Goal: Task Accomplishment & Management: Use online tool/utility

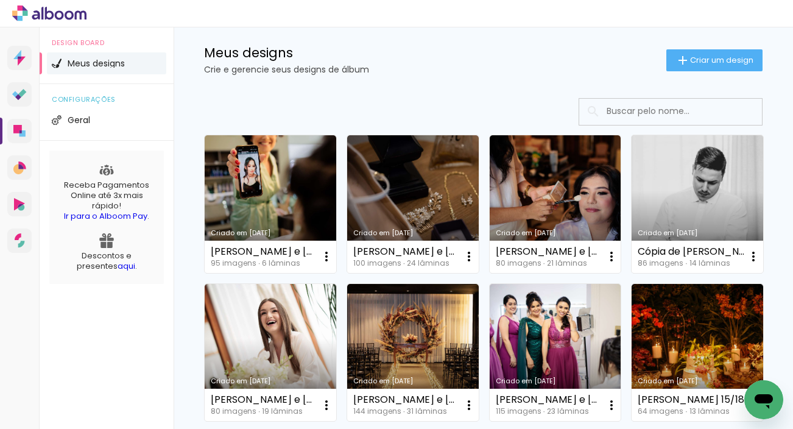
scroll to position [21, 0]
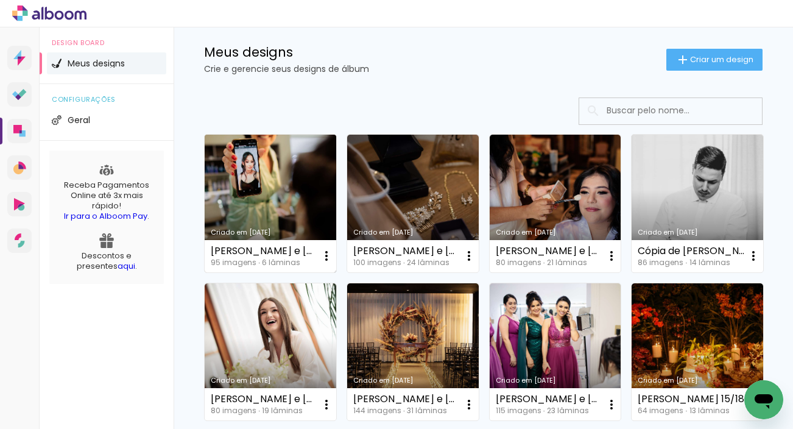
click at [259, 221] on link "Criado em [DATE]" at bounding box center [271, 204] width 132 height 138
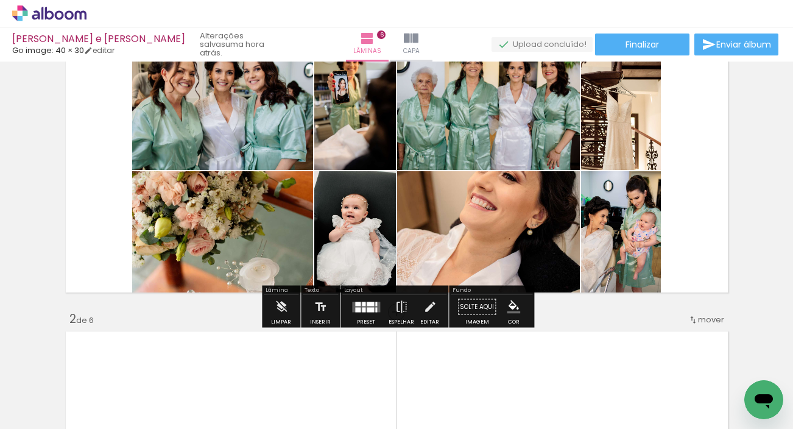
scroll to position [52, 0]
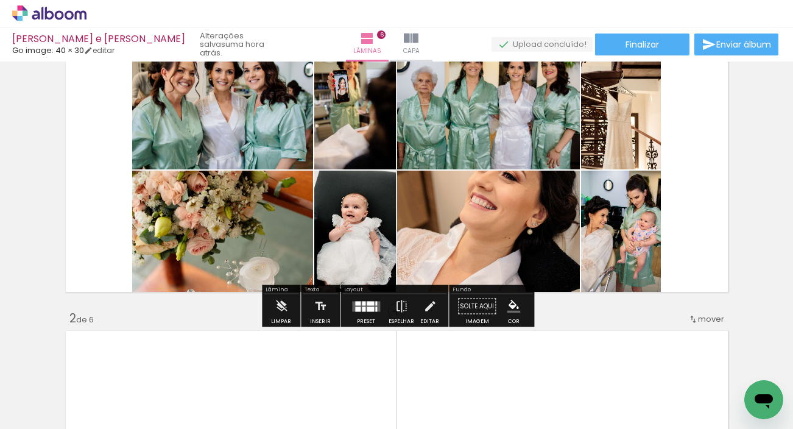
click at [44, 388] on input "Todas as fotos" at bounding box center [34, 392] width 46 height 10
click at [0, 0] on slot "Não utilizadas" at bounding box center [0, 0] width 0 height 0
type input "Não utilizadas"
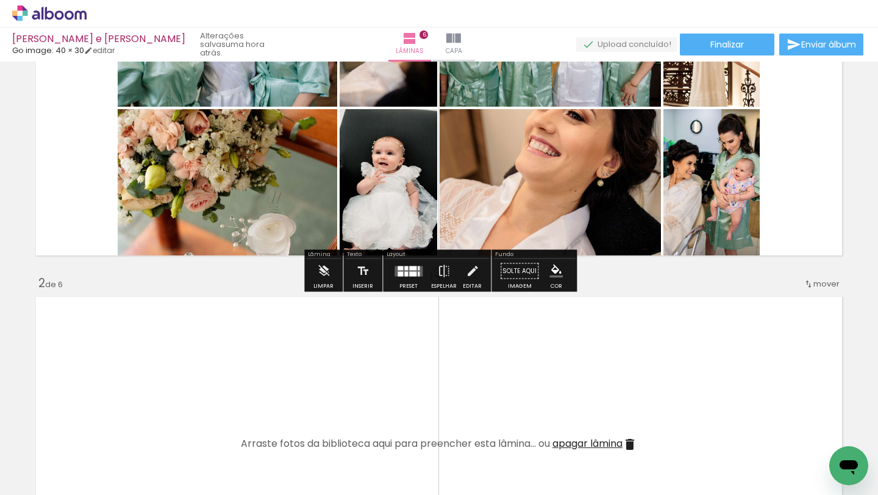
scroll to position [150, 0]
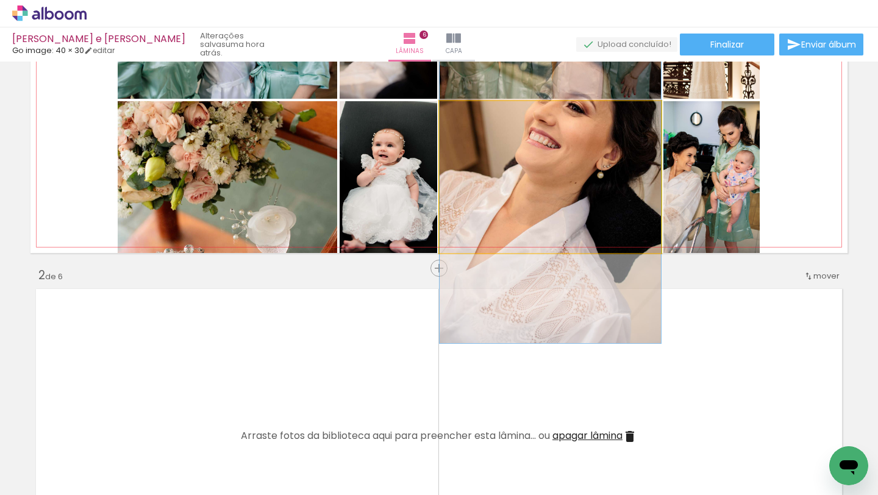
click at [561, 173] on quentale-photo at bounding box center [549, 177] width 221 height 152
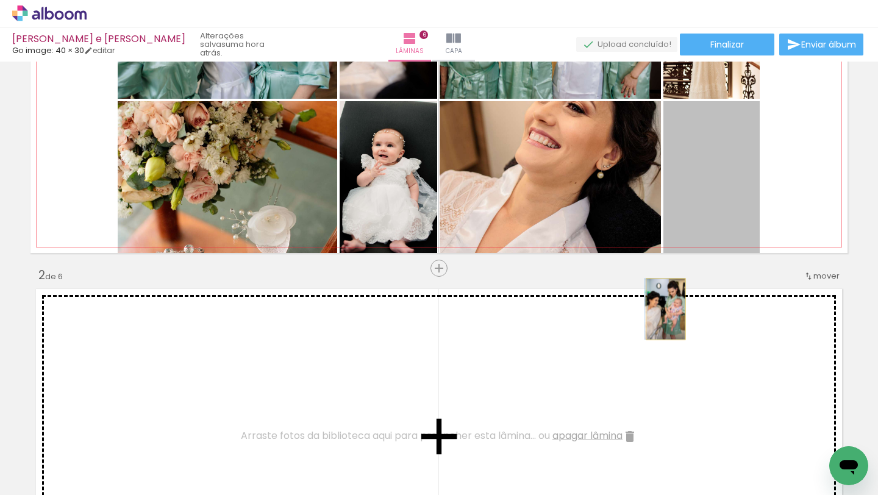
drag, startPoint x: 705, startPoint y: 219, endPoint x: 657, endPoint y: 303, distance: 96.9
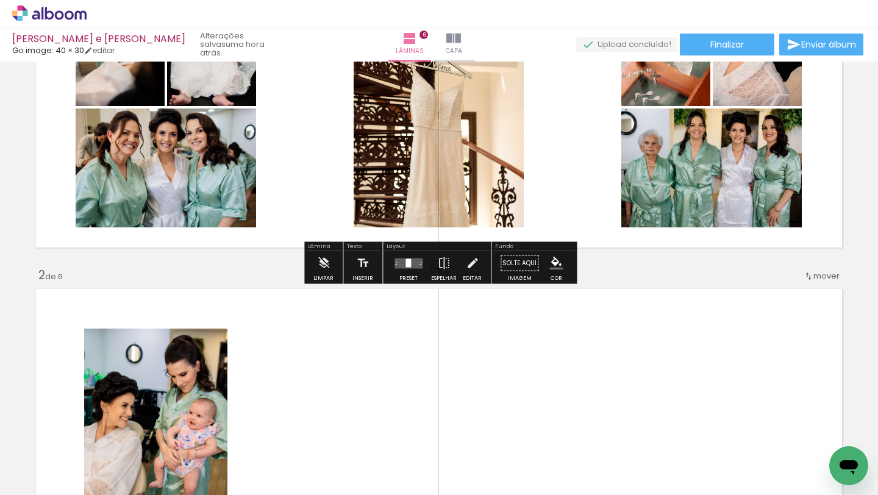
scroll to position [132, 0]
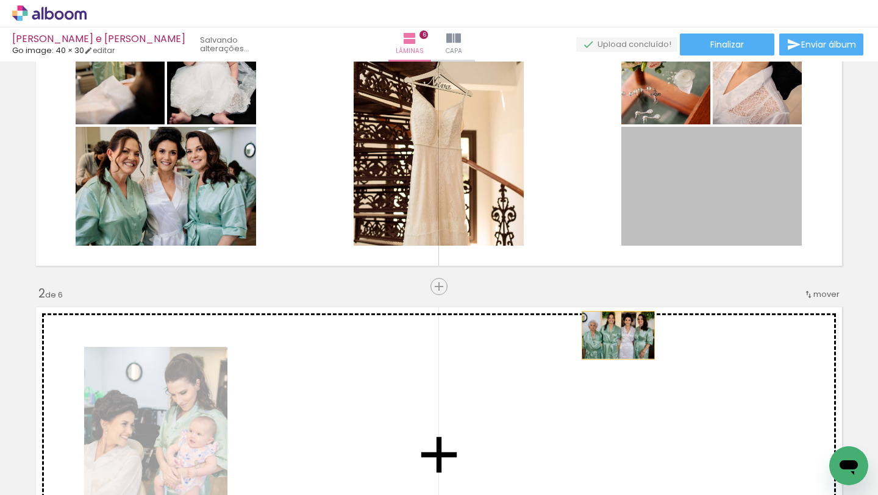
drag, startPoint x: 665, startPoint y: 208, endPoint x: 617, endPoint y: 335, distance: 135.4
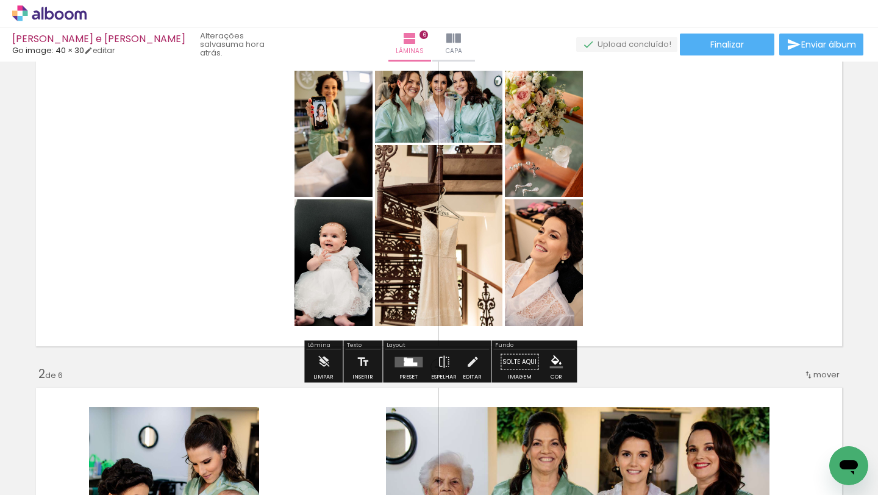
scroll to position [48, 0]
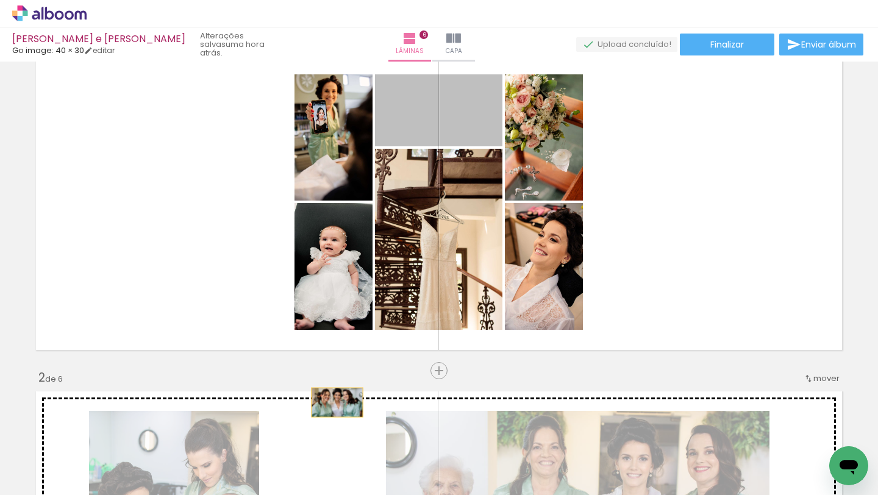
drag, startPoint x: 414, startPoint y: 124, endPoint x: 336, endPoint y: 394, distance: 281.6
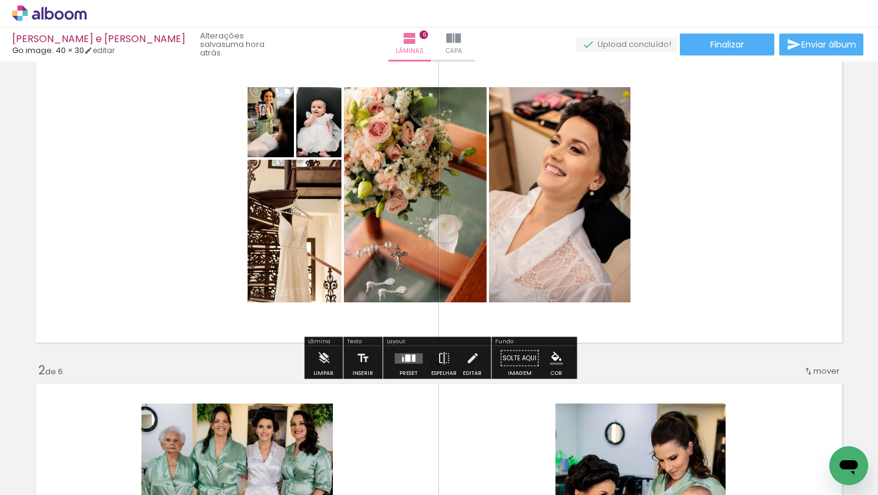
scroll to position [55, 0]
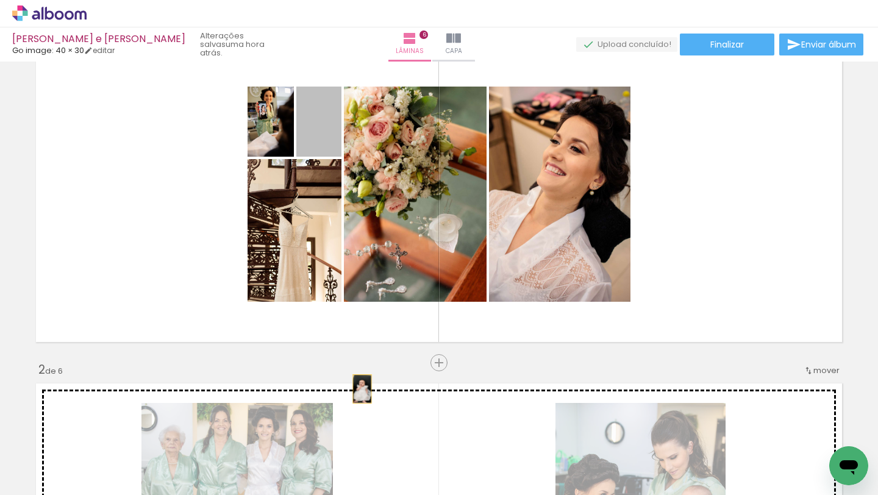
drag, startPoint x: 322, startPoint y: 146, endPoint x: 362, endPoint y: 389, distance: 245.8
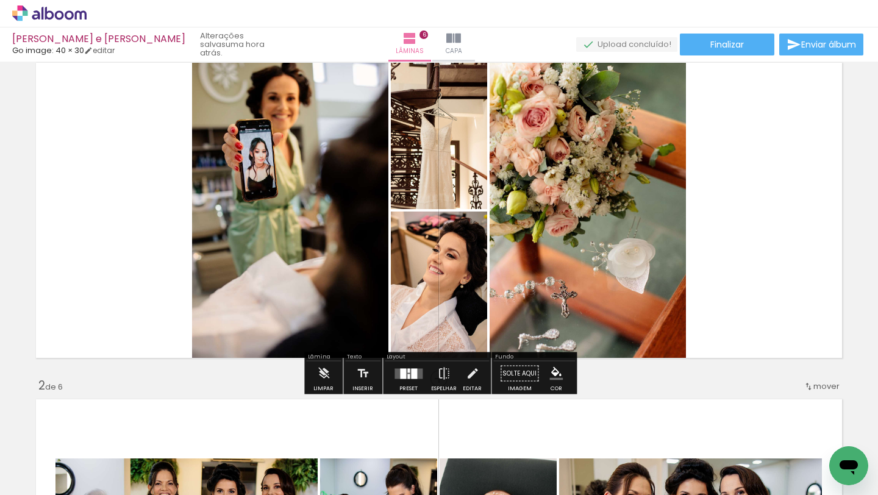
scroll to position [38, 0]
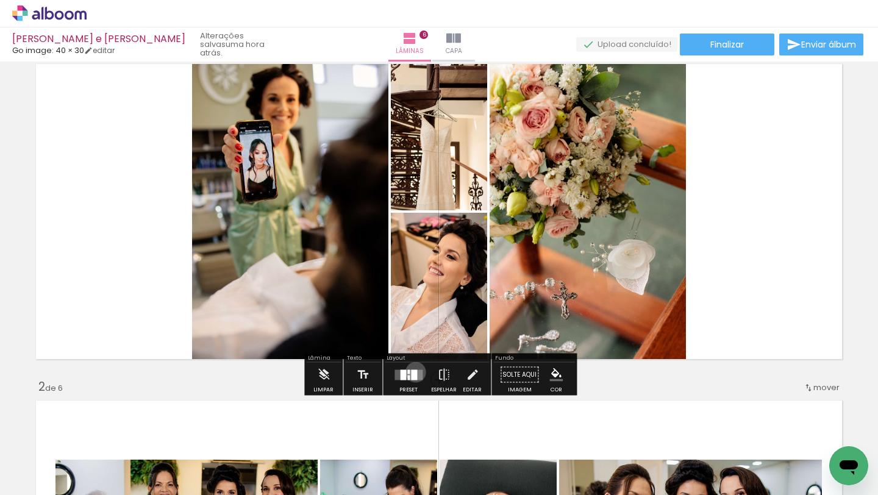
click at [413, 372] on div at bounding box center [414, 374] width 6 height 10
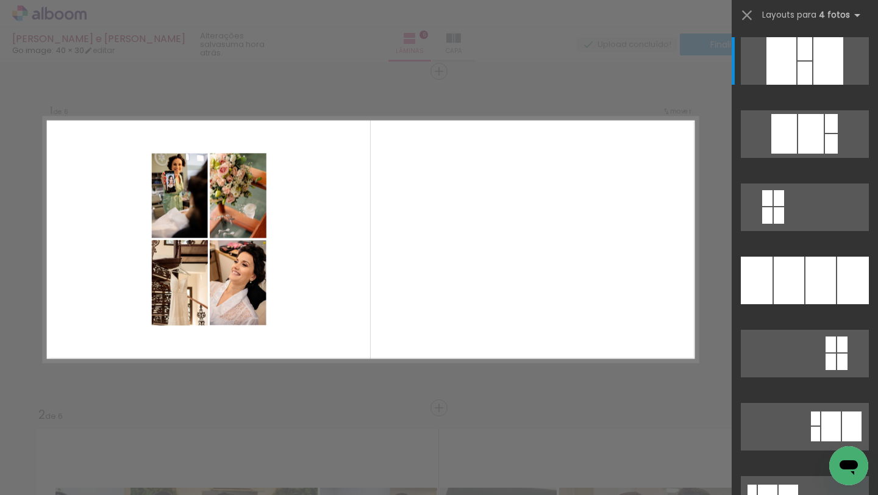
scroll to position [10, 0]
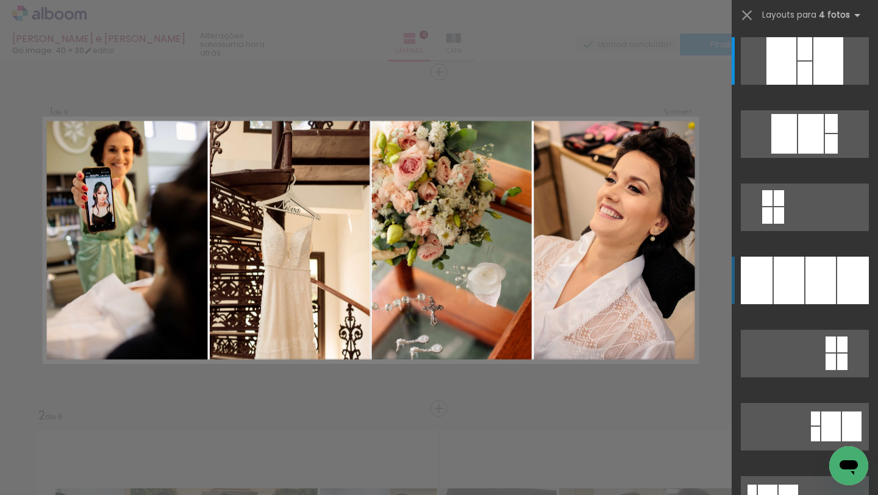
click at [793, 267] on div at bounding box center [788, 281] width 30 height 48
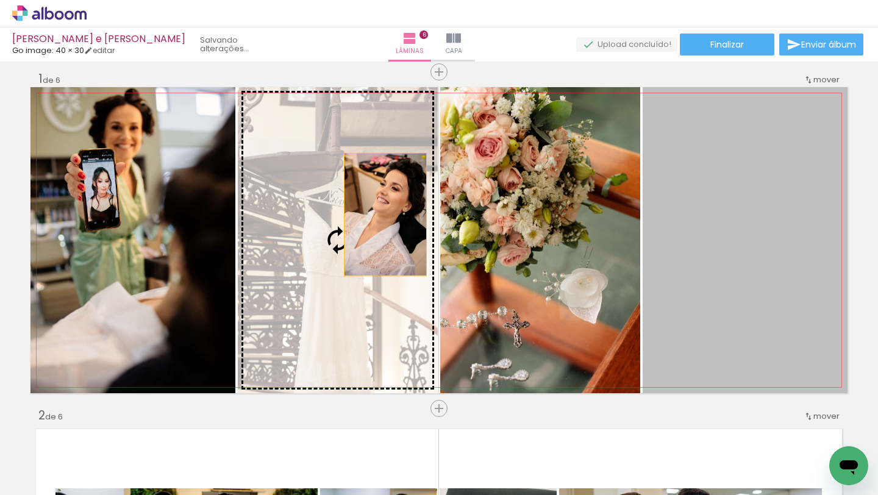
drag, startPoint x: 729, startPoint y: 243, endPoint x: 385, endPoint y: 215, distance: 344.9
click at [0, 0] on slot at bounding box center [0, 0] width 0 height 0
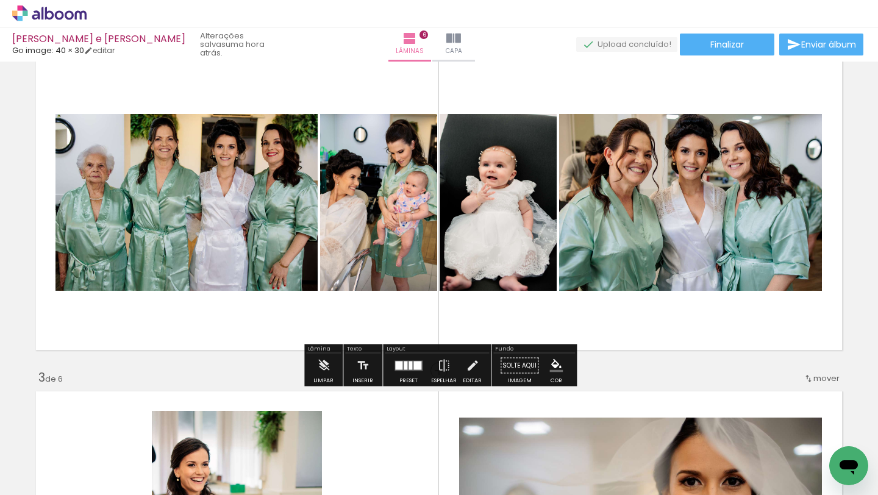
scroll to position [382, 0]
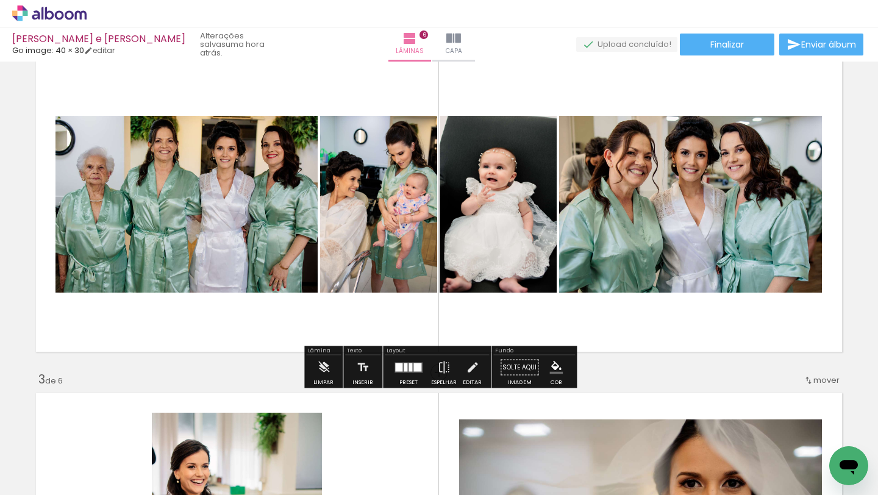
click at [400, 363] on quentale-layouter at bounding box center [408, 367] width 28 height 10
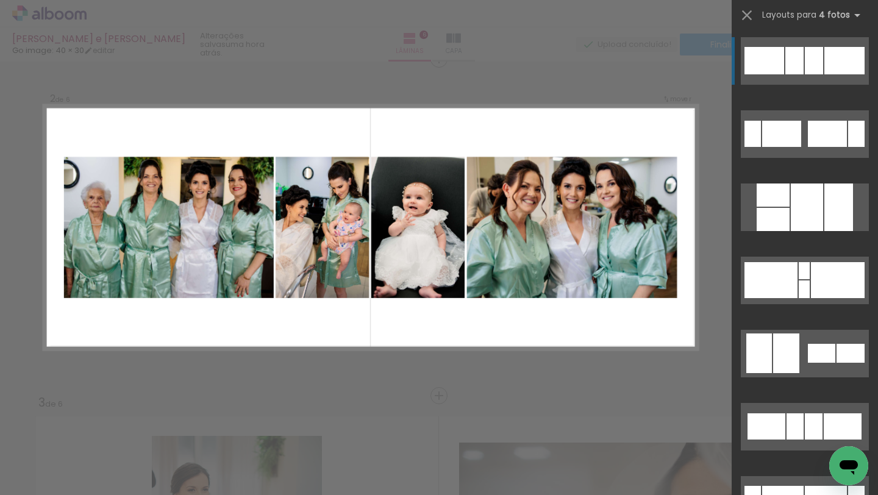
scroll to position [346, 0]
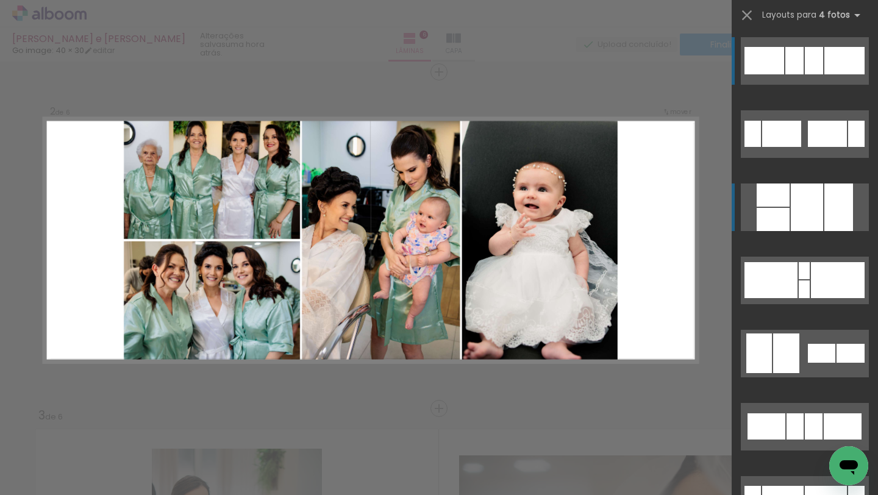
click at [793, 203] on div at bounding box center [838, 207] width 29 height 48
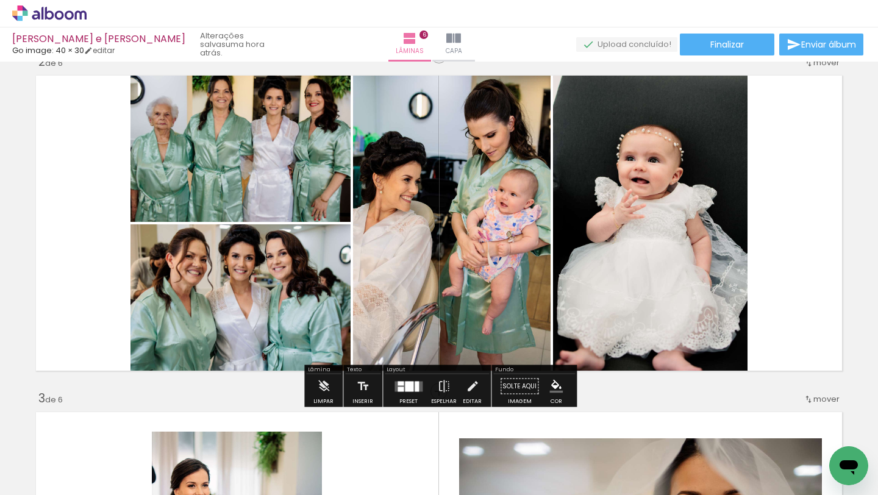
scroll to position [361, 0]
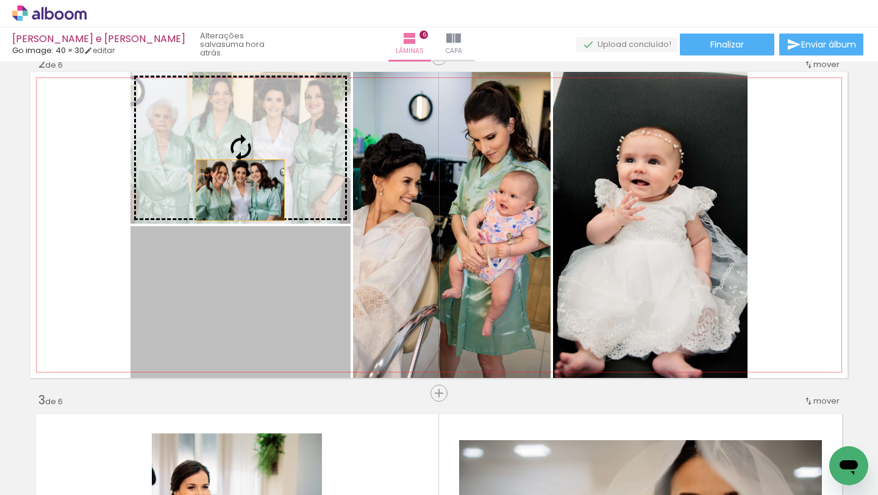
drag, startPoint x: 240, startPoint y: 281, endPoint x: 240, endPoint y: 190, distance: 90.8
click at [0, 0] on slot at bounding box center [0, 0] width 0 height 0
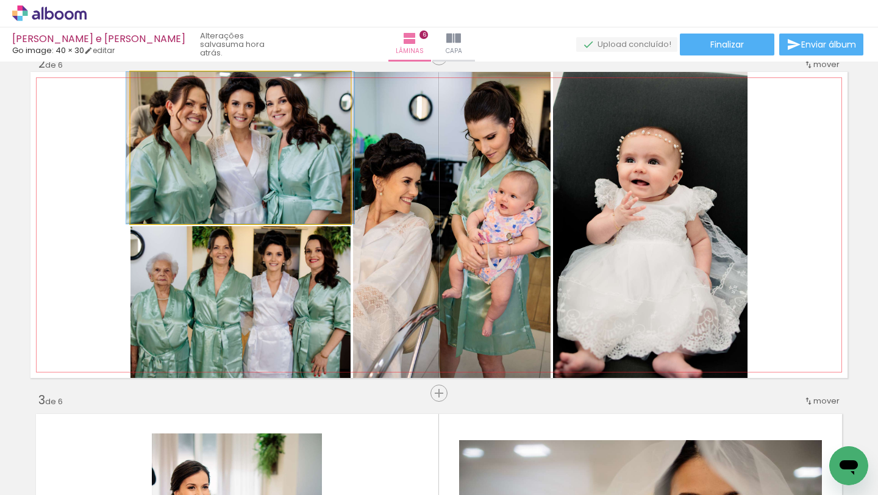
drag, startPoint x: 240, startPoint y: 190, endPoint x: 240, endPoint y: 183, distance: 6.7
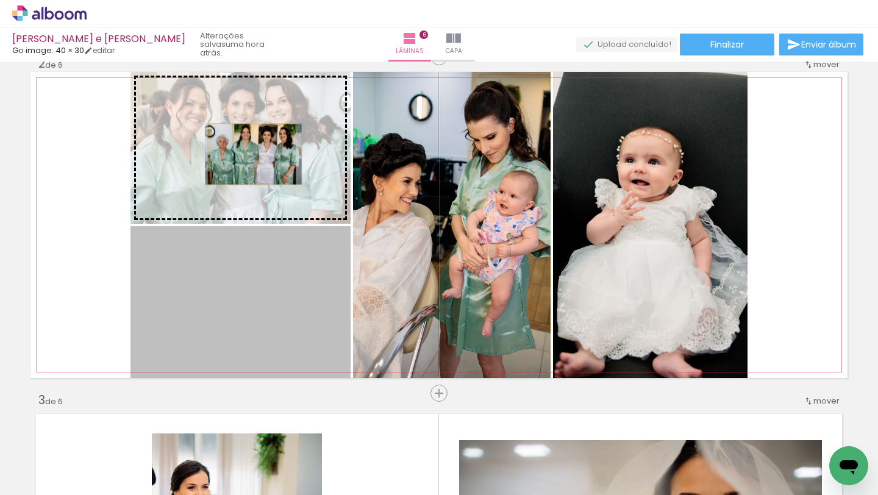
drag, startPoint x: 243, startPoint y: 307, endPoint x: 252, endPoint y: 154, distance: 153.2
click at [0, 0] on slot at bounding box center [0, 0] width 0 height 0
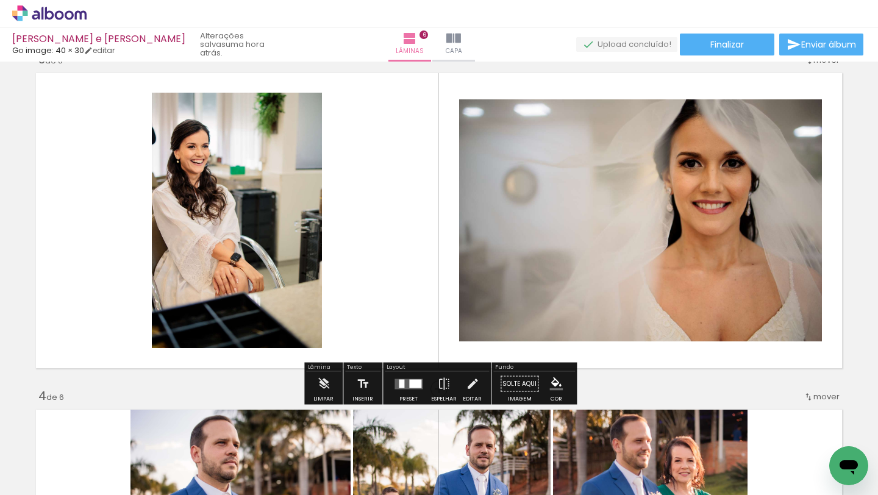
scroll to position [703, 0]
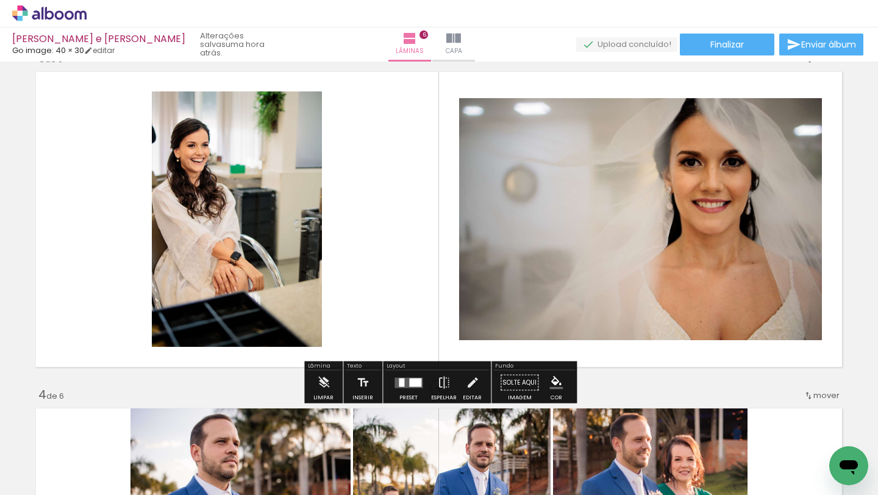
click at [406, 388] on div at bounding box center [408, 383] width 33 height 24
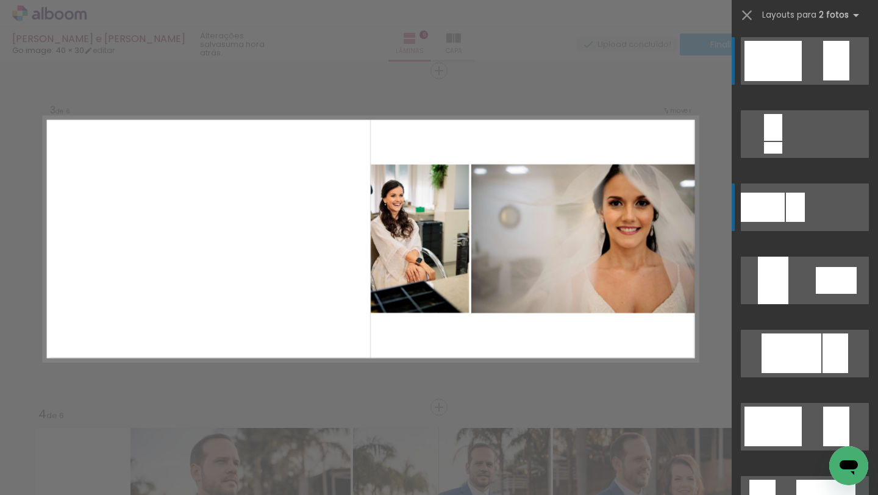
scroll to position [683, 0]
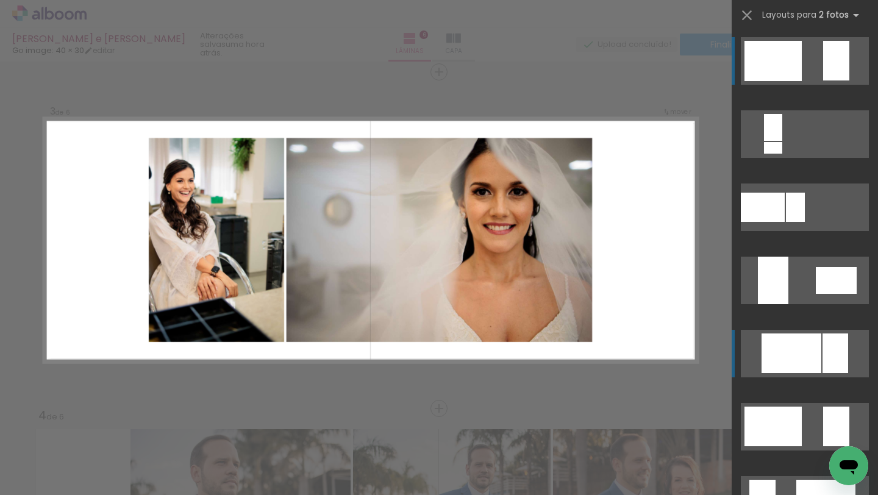
click at [793, 350] on div at bounding box center [791, 353] width 60 height 40
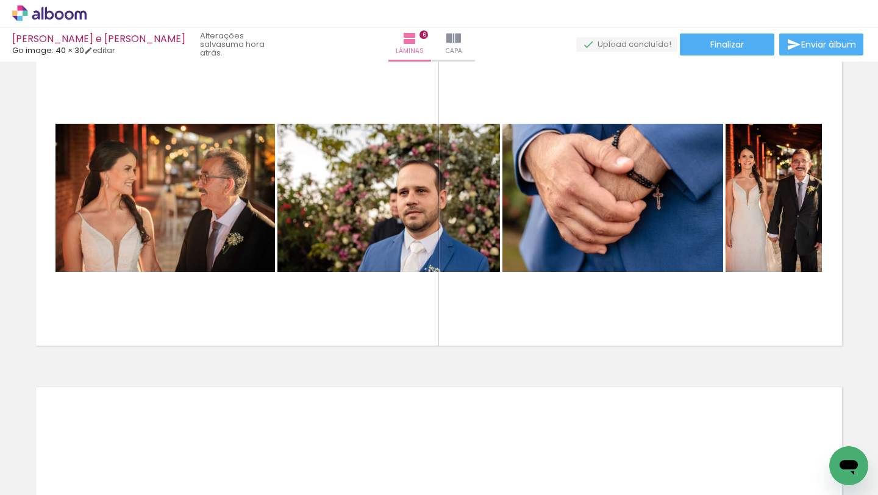
scroll to position [0, 168]
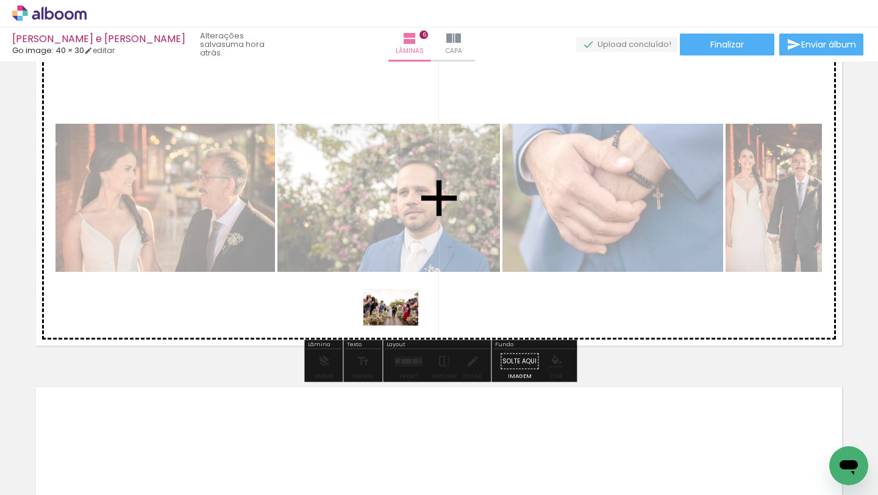
drag, startPoint x: 426, startPoint y: 454, endPoint x: 399, endPoint y: 325, distance: 132.0
click at [399, 325] on quentale-workspace at bounding box center [439, 247] width 878 height 495
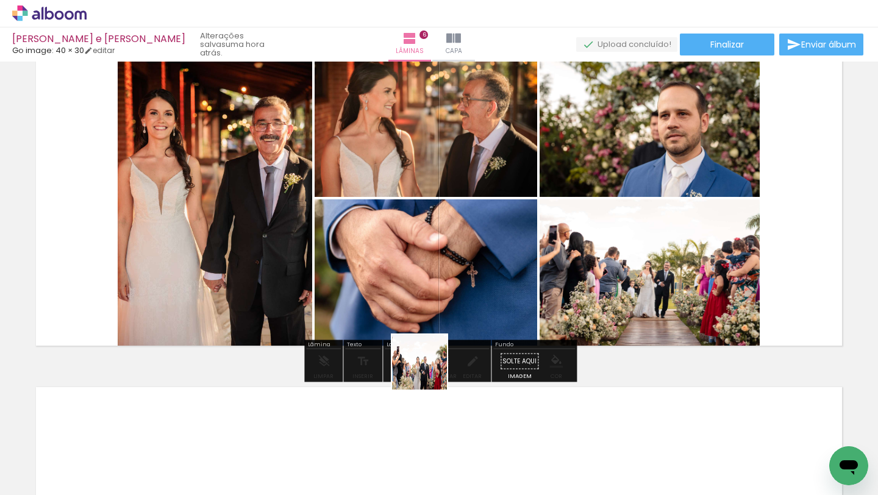
drag, startPoint x: 436, startPoint y: 439, endPoint x: 427, endPoint y: 338, distance: 102.2
click at [427, 338] on quentale-workspace at bounding box center [439, 247] width 878 height 495
